Goal: Contribute content

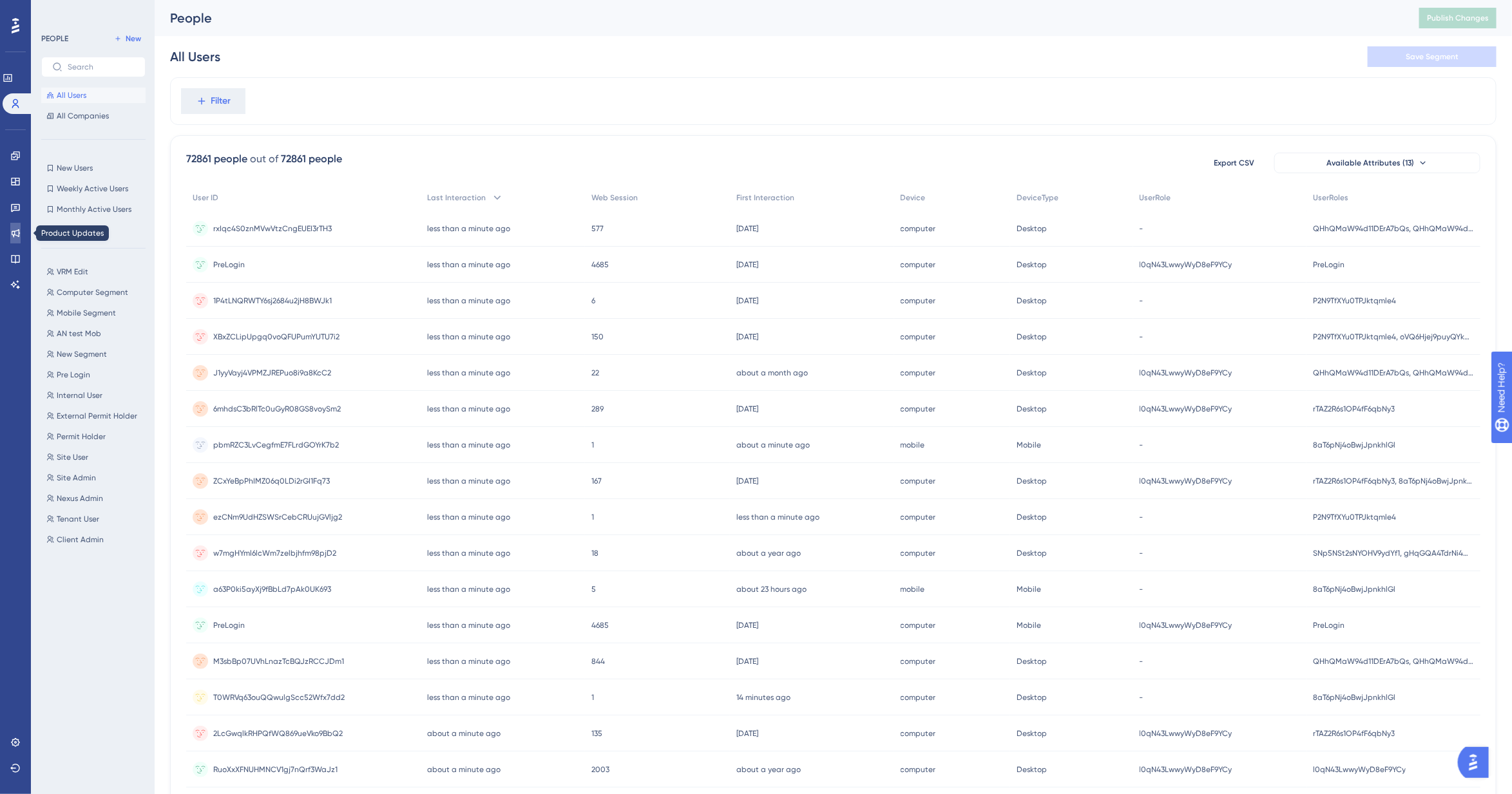
click at [18, 232] on icon at bounding box center [15, 233] width 8 height 8
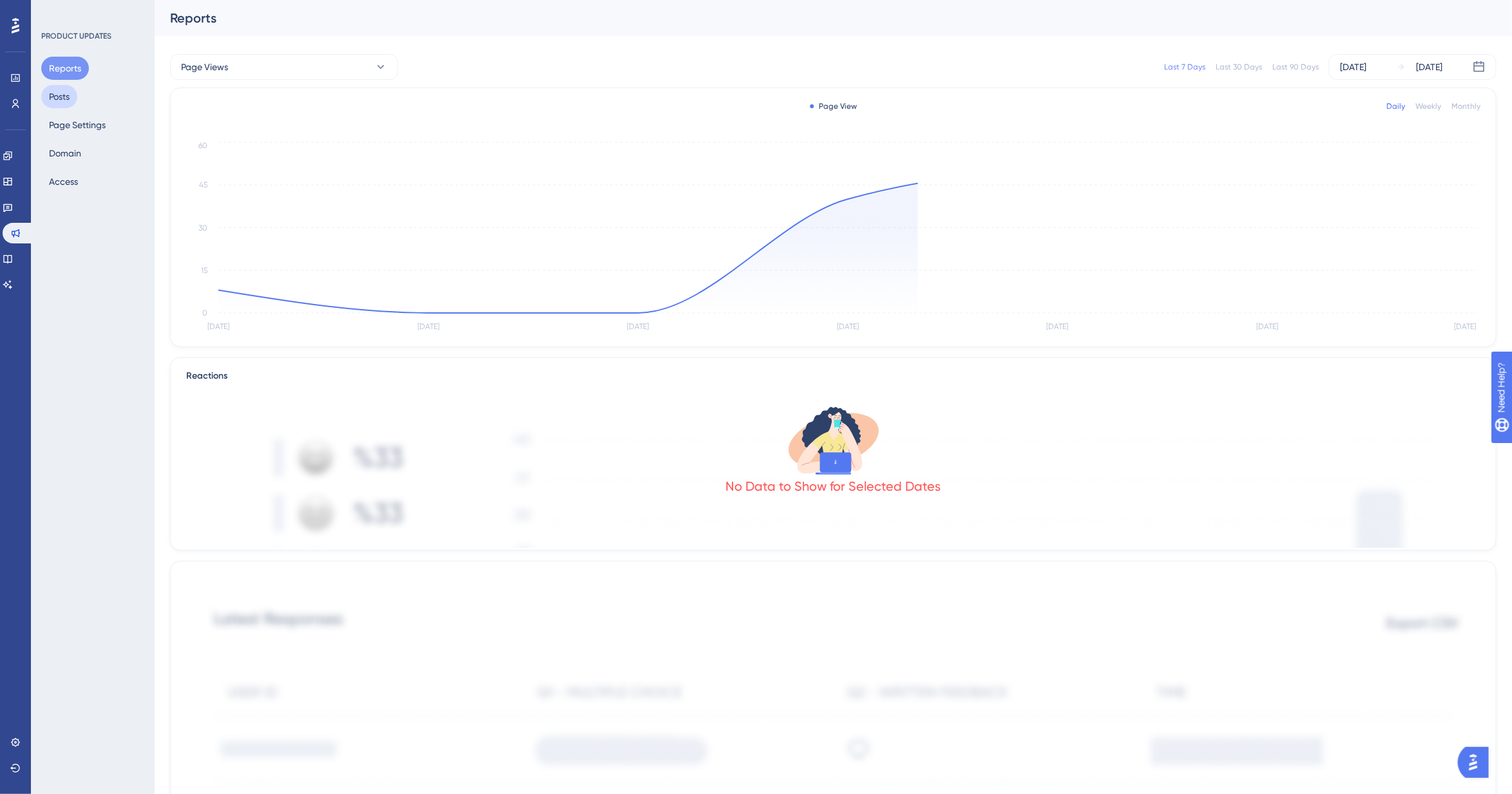
click at [59, 95] on button "Posts" at bounding box center [59, 96] width 36 height 23
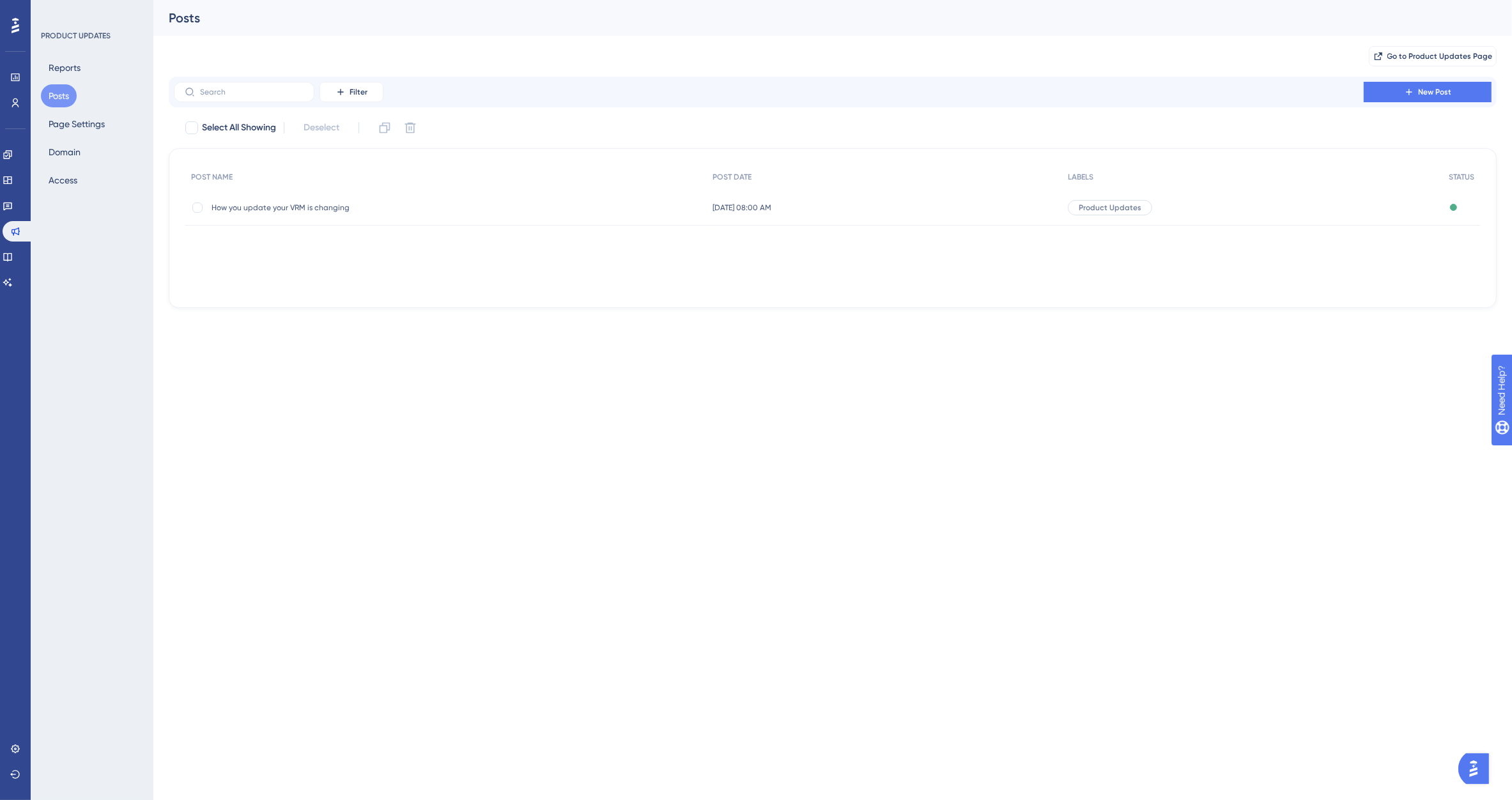
click at [303, 210] on span "How you update your VRM is changing" at bounding box center [314, 207] width 205 height 10
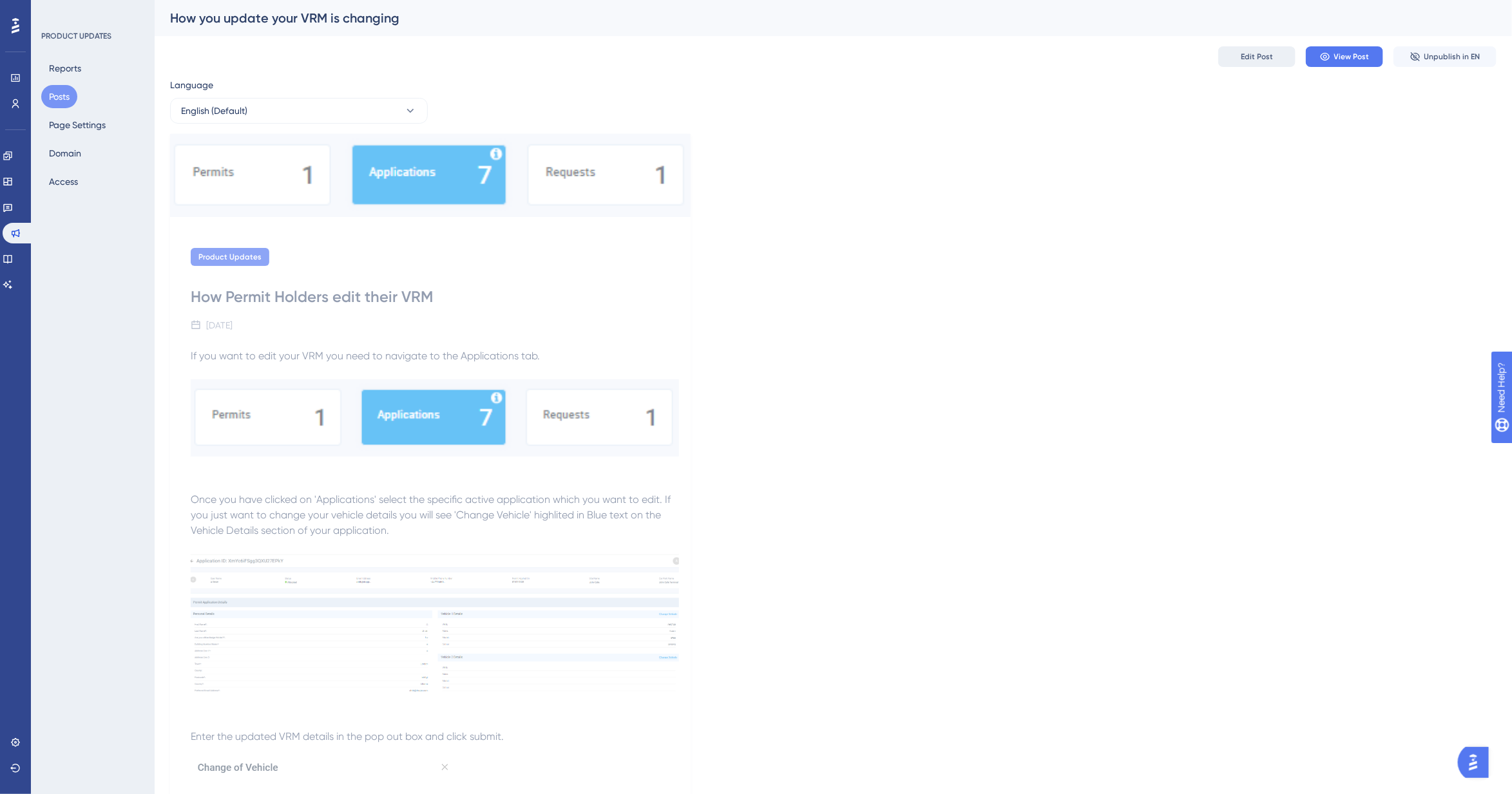
click at [1270, 59] on span "Edit Post" at bounding box center [1256, 56] width 32 height 10
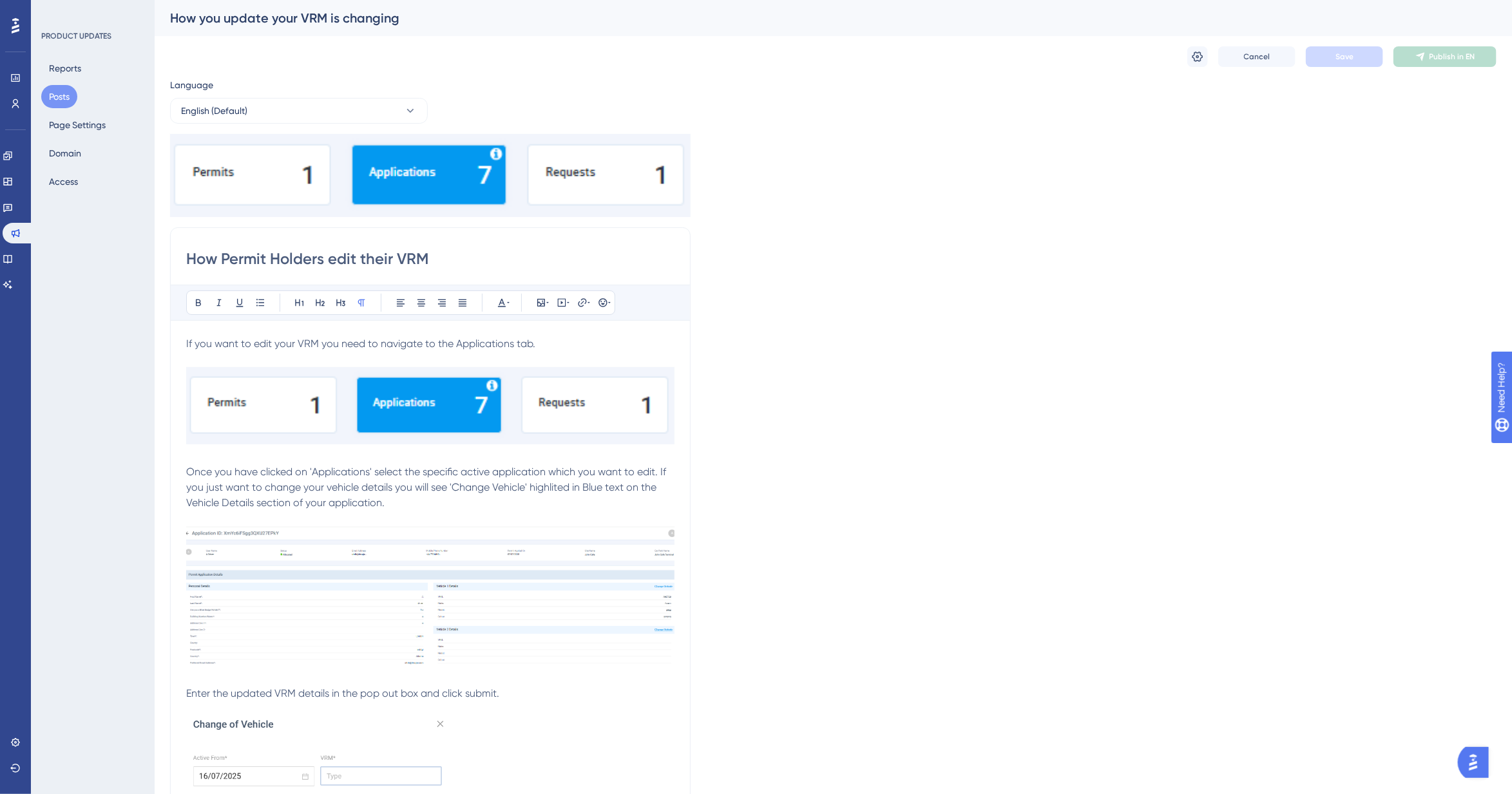
click at [445, 256] on input "How Permit Holders edit their VRM" at bounding box center [430, 259] width 488 height 21
drag, startPoint x: 447, startPoint y: 256, endPoint x: 223, endPoint y: 268, distance: 224.3
click at [223, 268] on input "How Permit Holders edit their VRM -" at bounding box center [430, 259] width 488 height 21
type input "How to edit VRMs attached to a permit awarded via an application form"
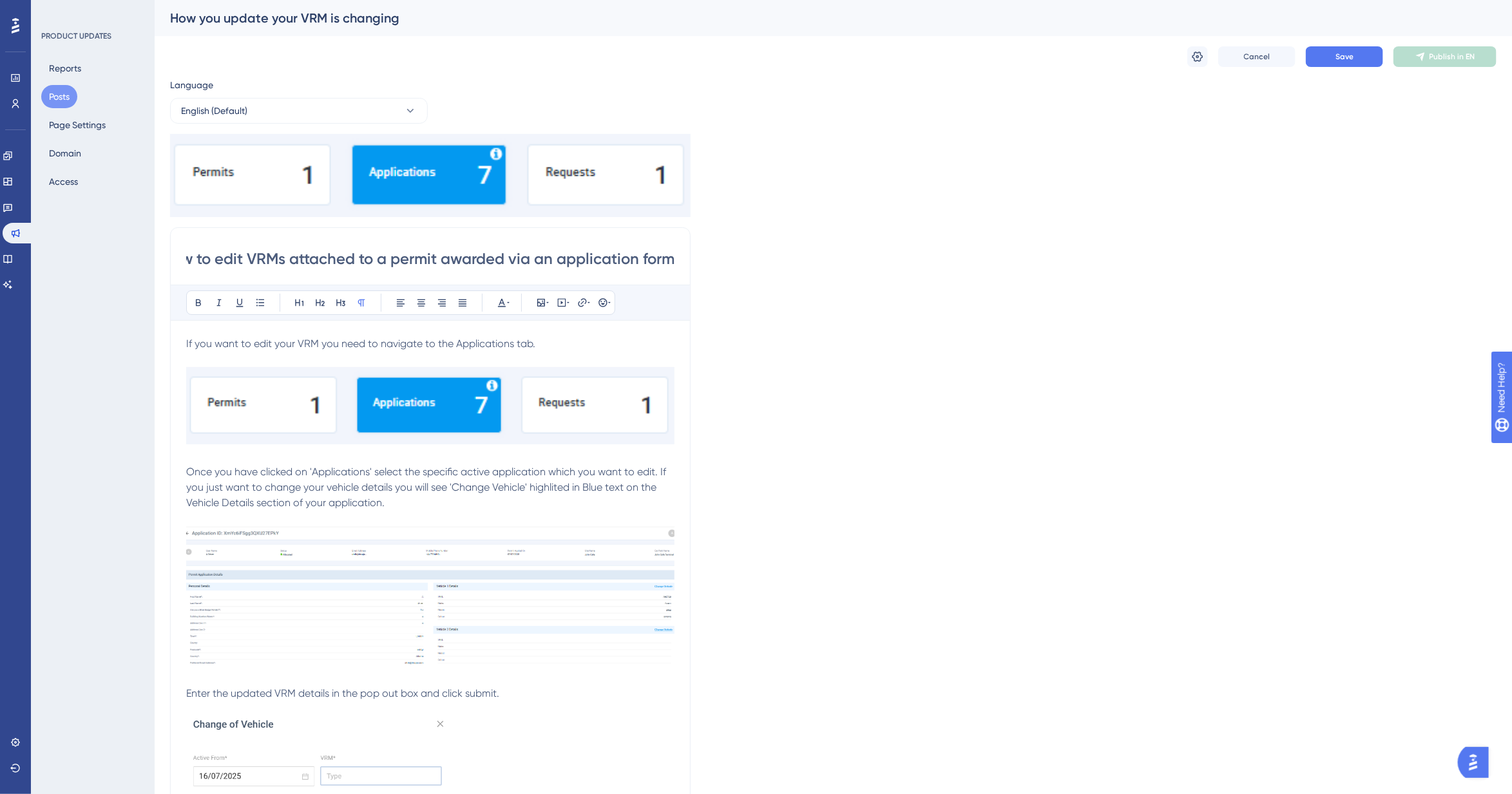
click at [772, 332] on div "Language English (Default) Insert an Image Delete How to edit VRMs attached to …" at bounding box center [833, 709] width 1327 height 1264
click at [281, 350] on span "If you want to edit your VRM you need to navigate to the Applications tab." at bounding box center [360, 343] width 349 height 12
click at [216, 343] on span "If you want to edit your VRM you need to navigate to the Applications tab." at bounding box center [360, 343] width 349 height 12
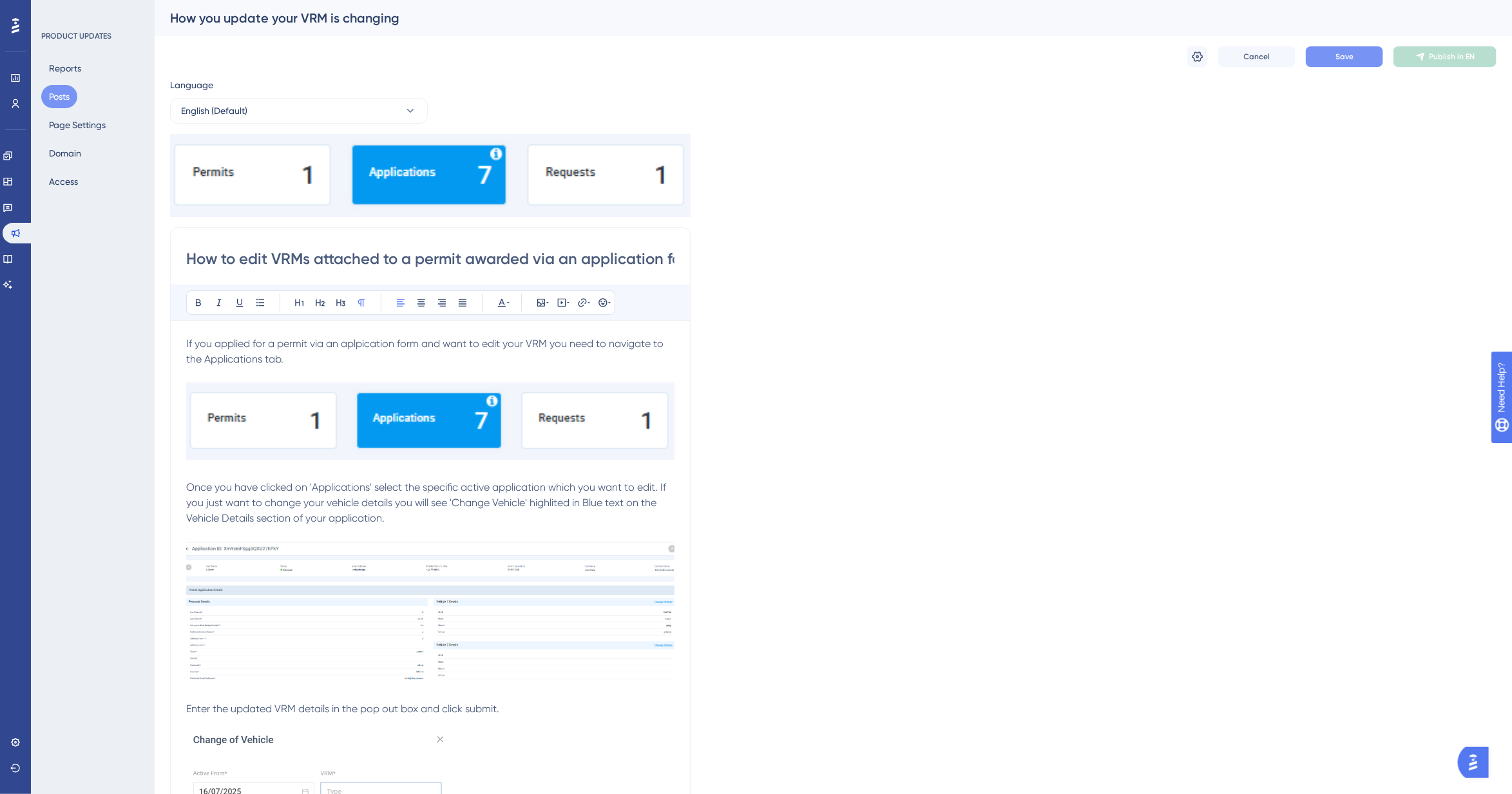
click at [1339, 62] on button "Save" at bounding box center [1344, 57] width 77 height 21
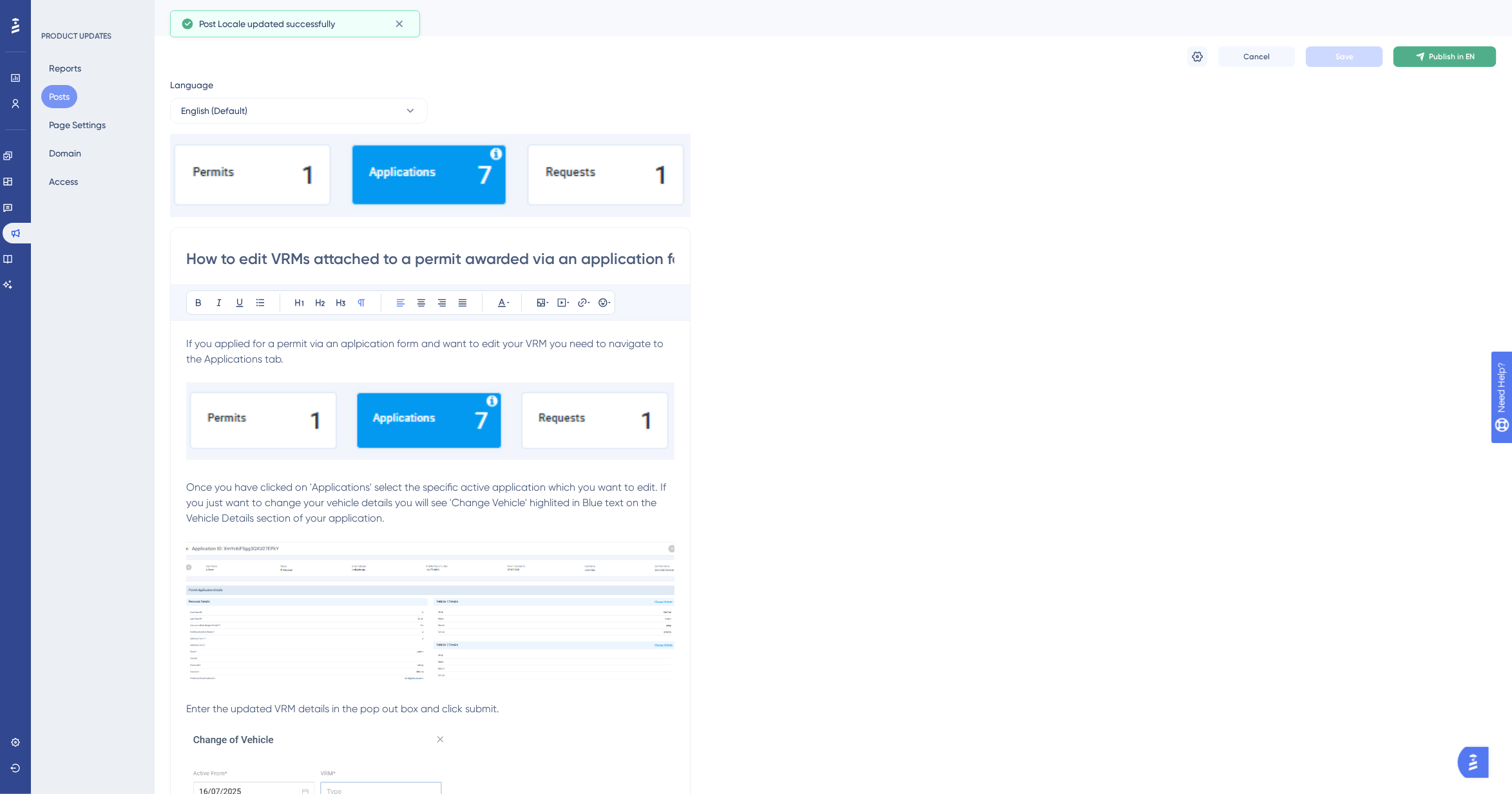
click at [1428, 59] on button "Publish in EN" at bounding box center [1445, 57] width 103 height 21
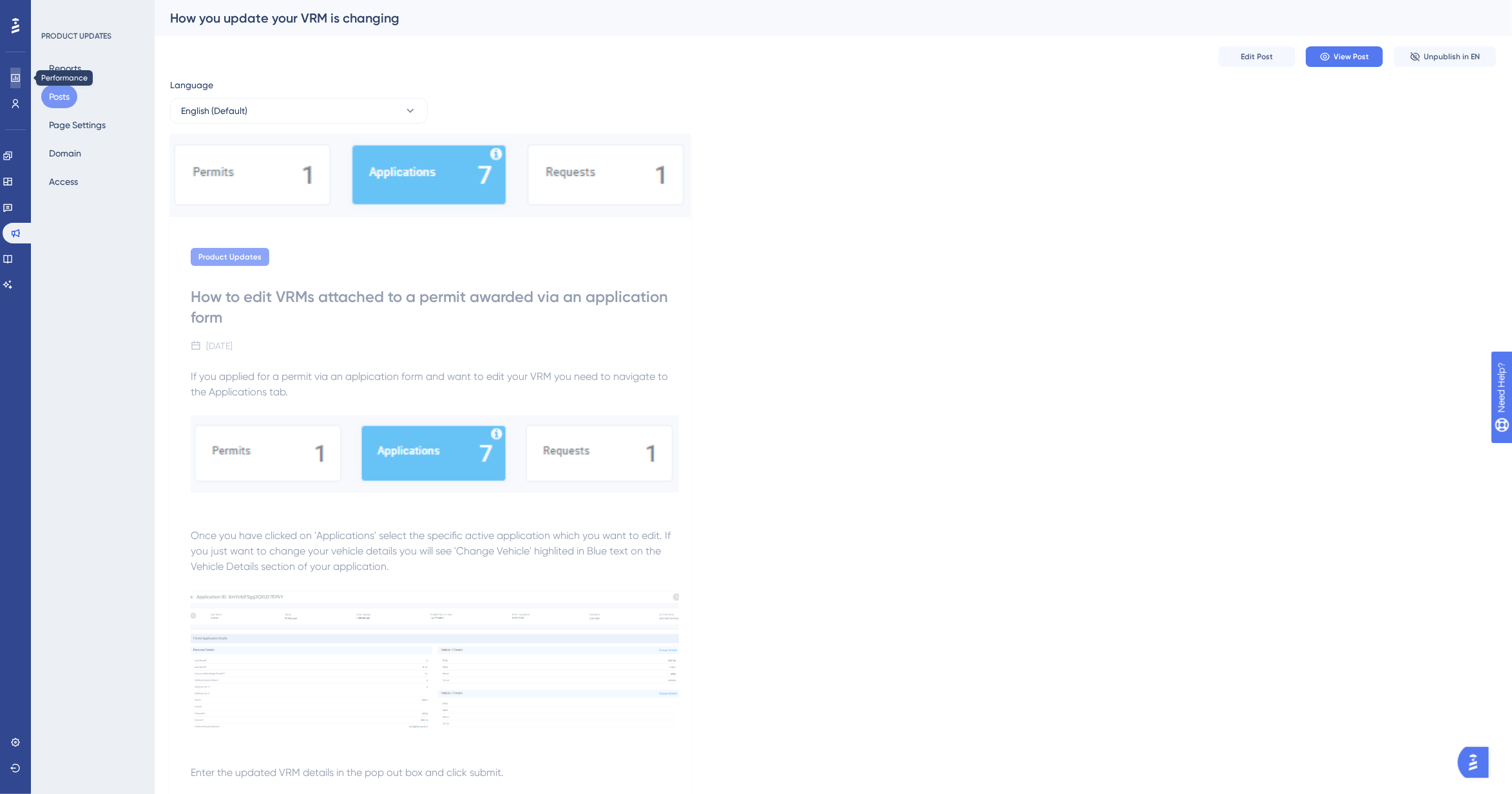
click at [20, 79] on icon at bounding box center [15, 77] width 10 height 10
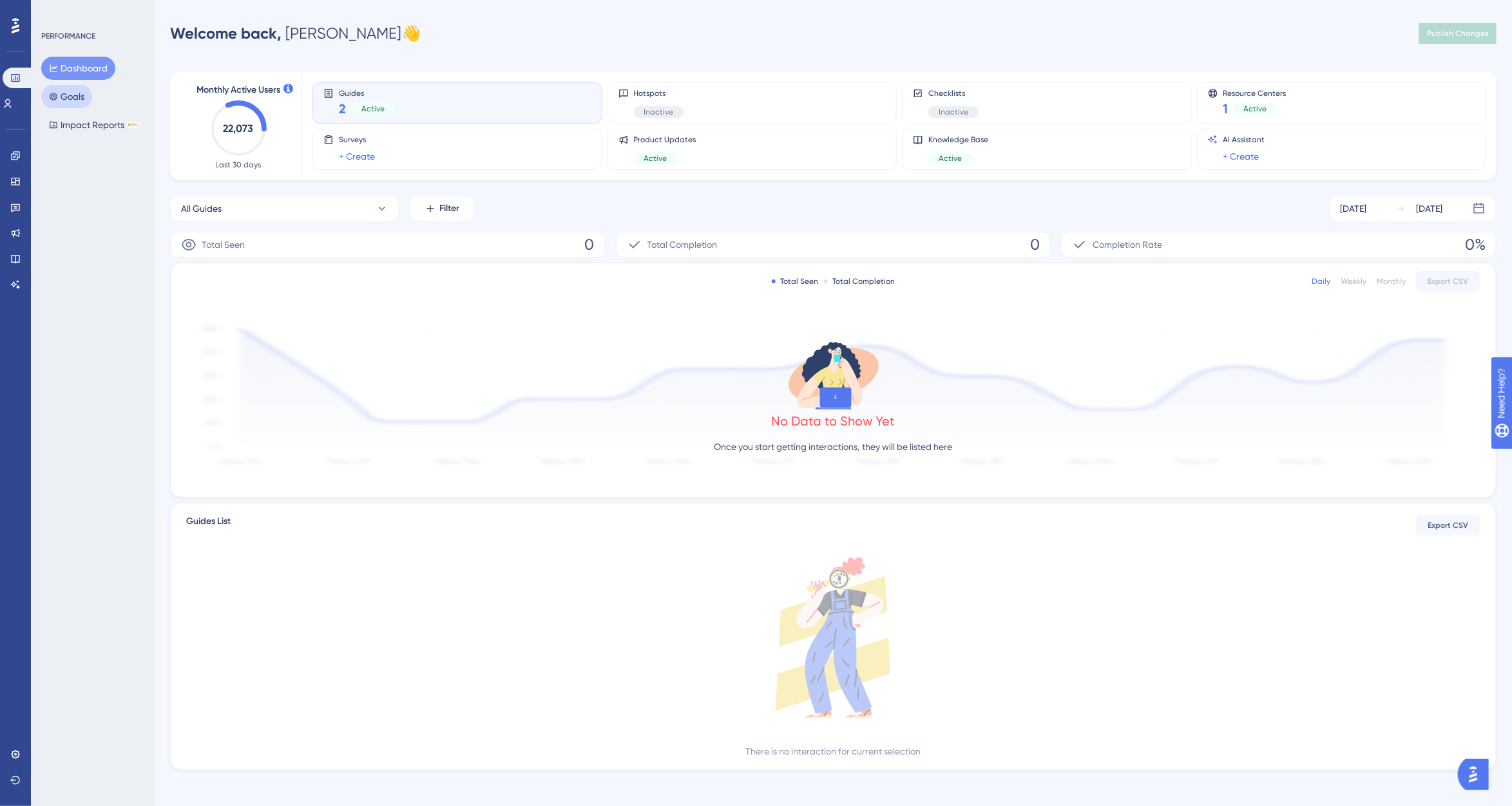
click at [85, 100] on button "Goals" at bounding box center [66, 96] width 51 height 23
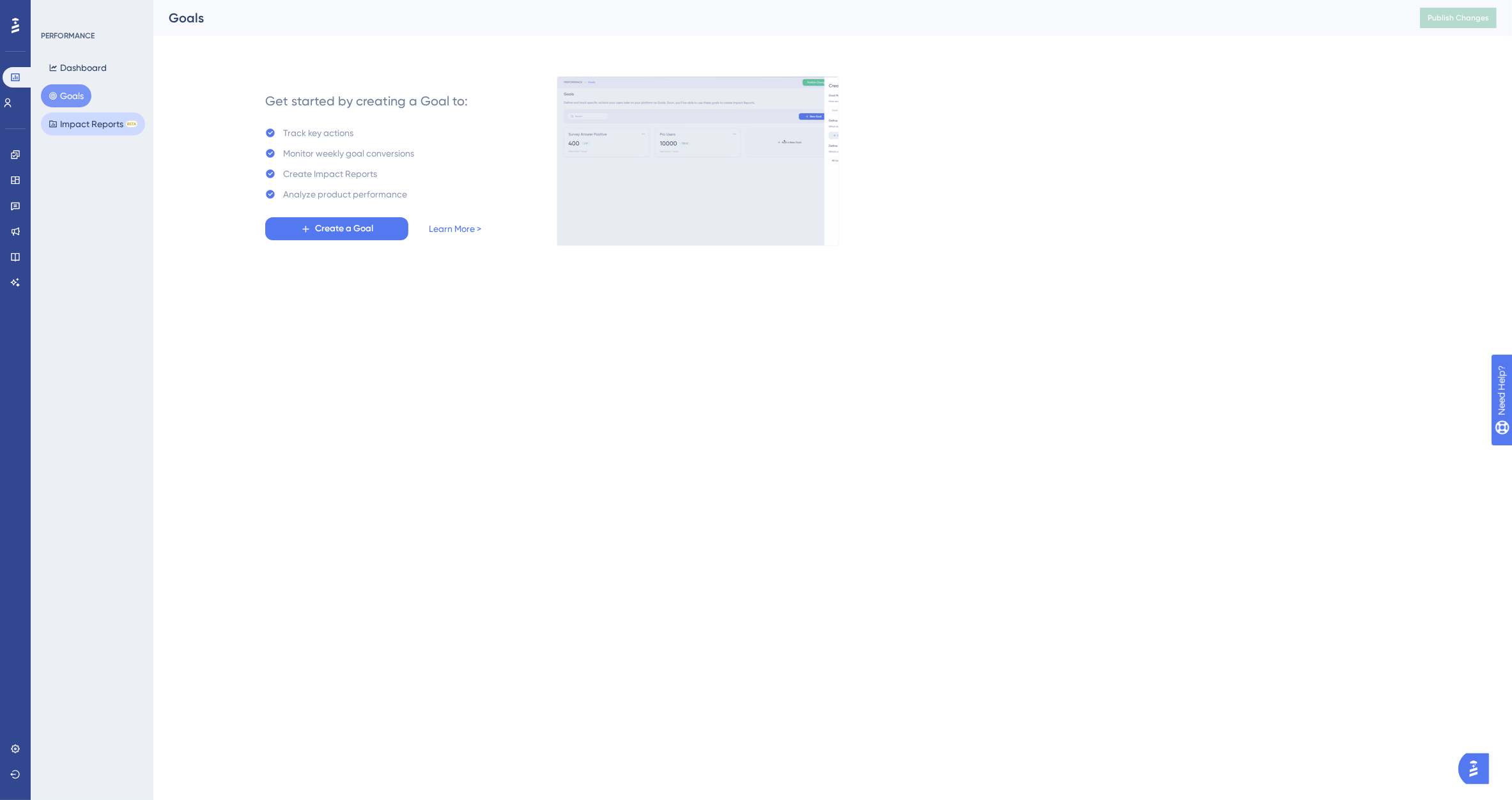
click at [88, 129] on button "Impact Reports BETA" at bounding box center [93, 124] width 104 height 23
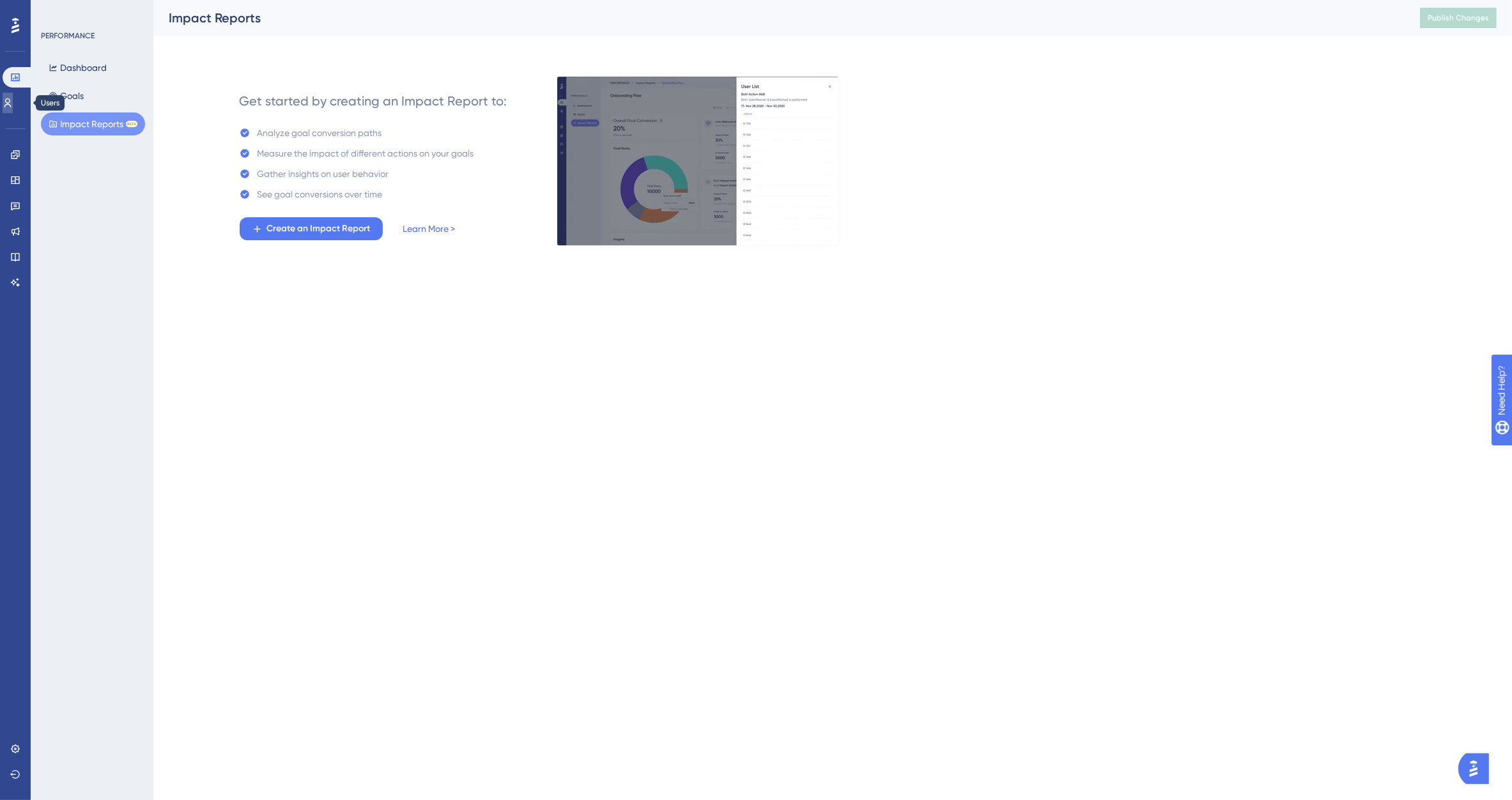
click at [13, 101] on icon at bounding box center [7, 102] width 10 height 10
